Goal: Task Accomplishment & Management: Complete application form

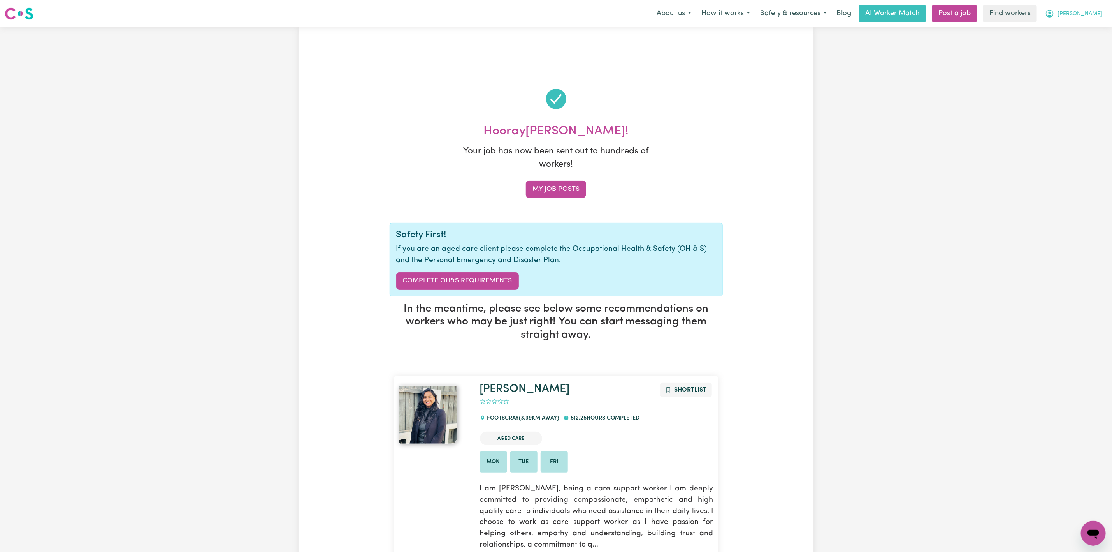
click at [1082, 11] on span "[PERSON_NAME]" at bounding box center [1079, 14] width 45 height 9
click at [1077, 41] on link "Logout" at bounding box center [1075, 44] width 61 height 15
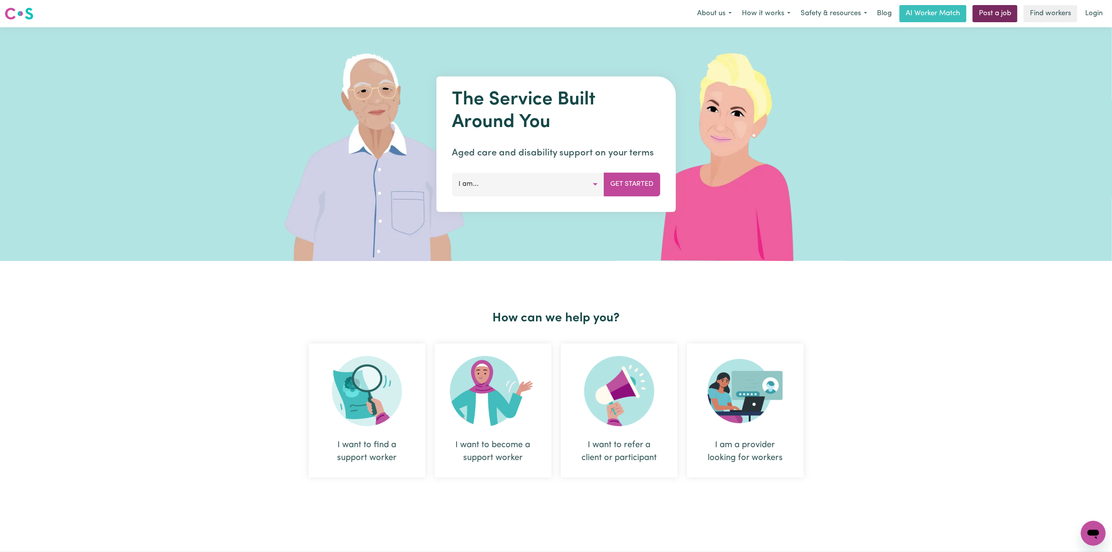
click at [987, 12] on link "Post a job" at bounding box center [995, 13] width 45 height 17
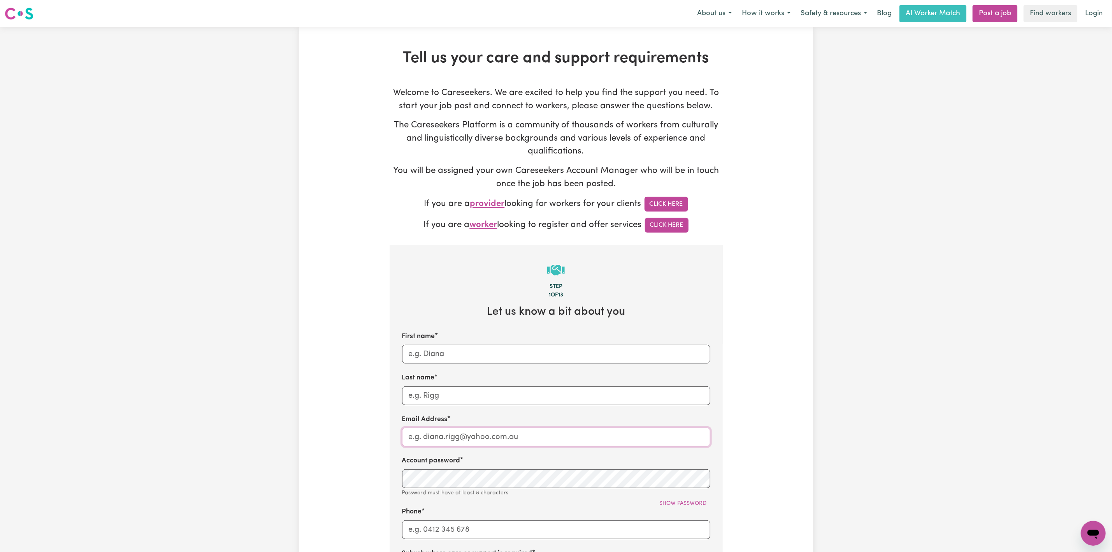
type input "[PERSON_NAME][EMAIL_ADDRESS][DOMAIN_NAME]"
click at [1100, 10] on link "Login" at bounding box center [1093, 13] width 27 height 17
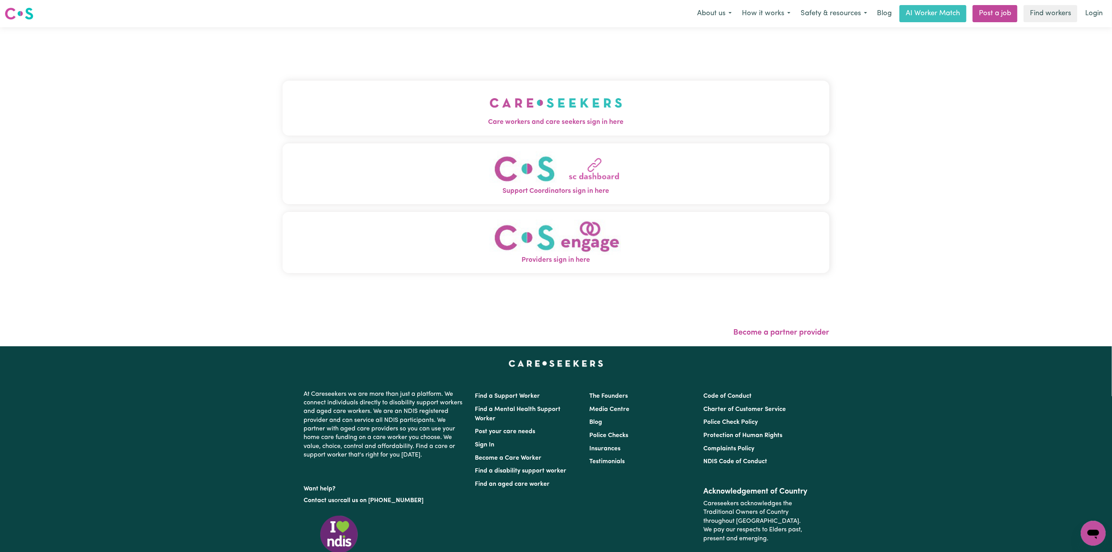
click at [651, 148] on button "Support Coordinators sign in here" at bounding box center [556, 173] width 547 height 61
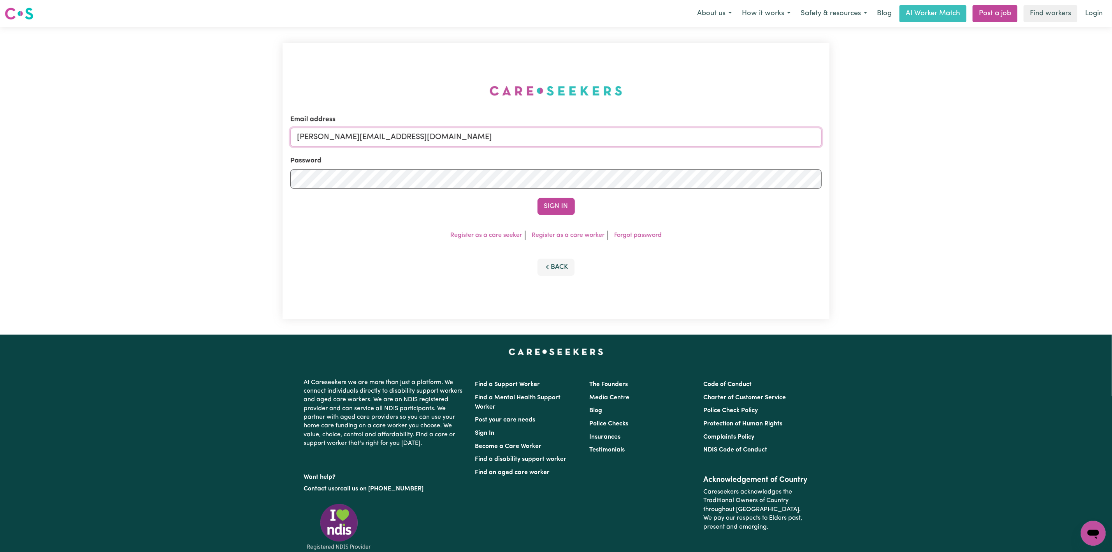
drag, startPoint x: 368, startPoint y: 140, endPoint x: 370, endPoint y: 146, distance: 6.3
click at [368, 140] on input "[PERSON_NAME][EMAIL_ADDRESS][DOMAIN_NAME]" at bounding box center [555, 137] width 531 height 19
drag, startPoint x: 337, startPoint y: 137, endPoint x: 588, endPoint y: 146, distance: 251.2
click at [588, 146] on form "Email address [EMAIL_ADDRESS][PERSON_NAME][DOMAIN_NAME] Password Sign In" at bounding box center [555, 164] width 531 height 100
type input "superuser~[EMAIL_ADDRESS][DOMAIN_NAME]"
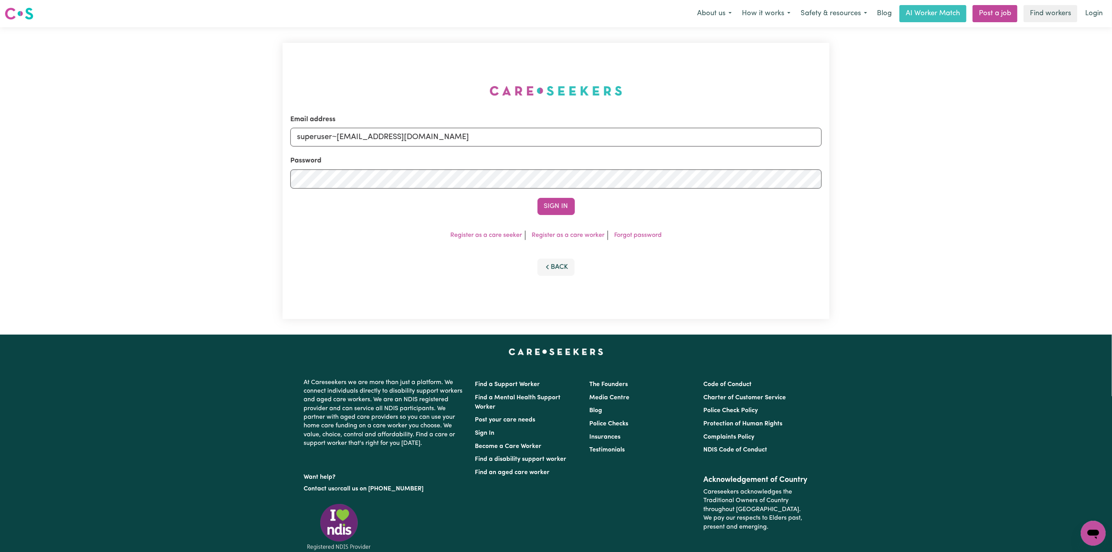
drag, startPoint x: 566, startPoint y: 200, endPoint x: 562, endPoint y: 198, distance: 4.4
click at [565, 200] on button "Sign In" at bounding box center [556, 206] width 37 height 17
